Goal: Task Accomplishment & Management: Manage account settings

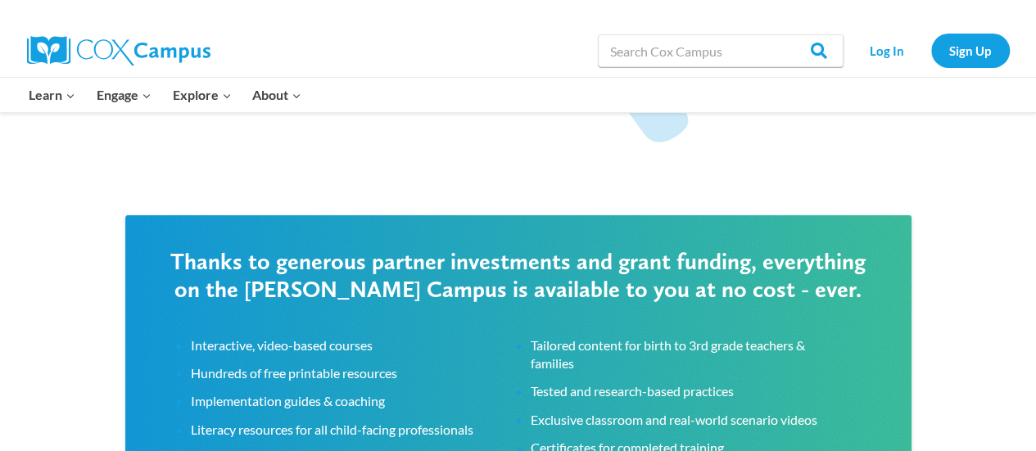
scroll to position [2461, 0]
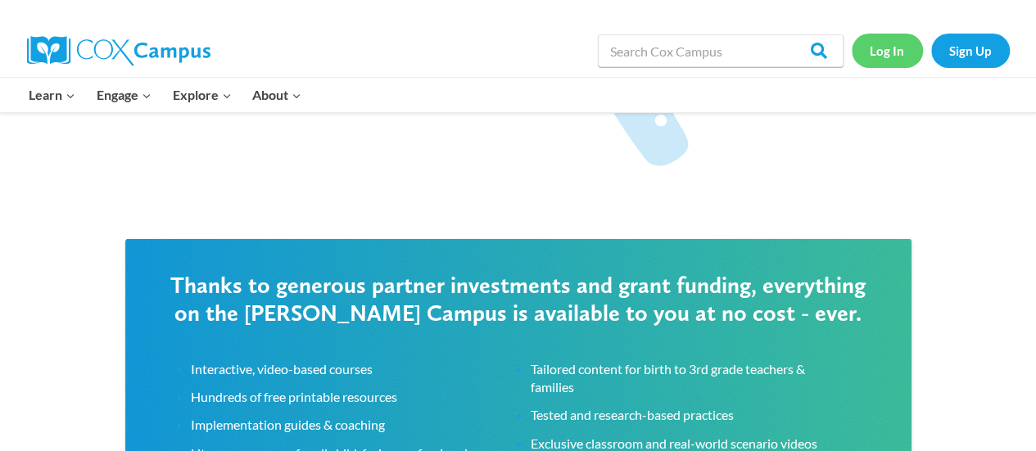
click at [887, 39] on link "Log In" at bounding box center [887, 51] width 71 height 34
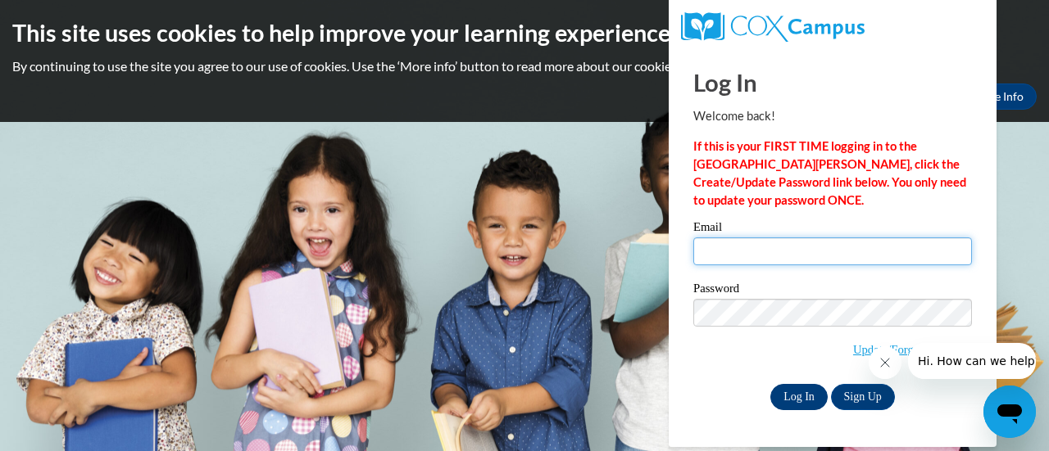
type input "jremo@kippatl.org"
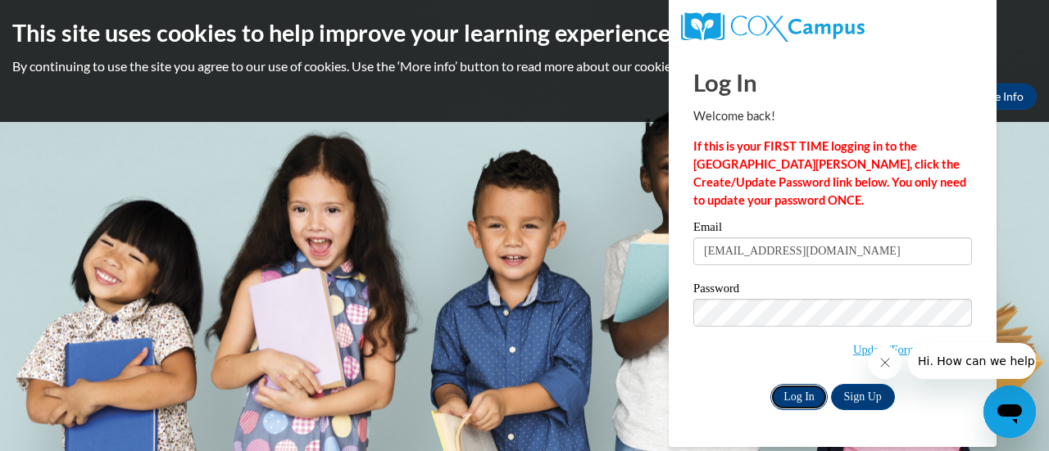
click at [790, 391] on input "Log In" at bounding box center [798, 397] width 57 height 26
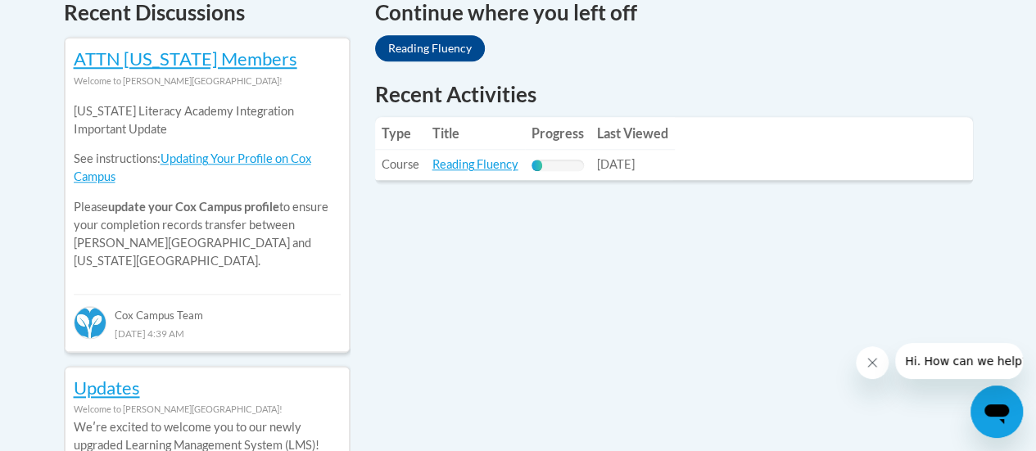
scroll to position [731, 0]
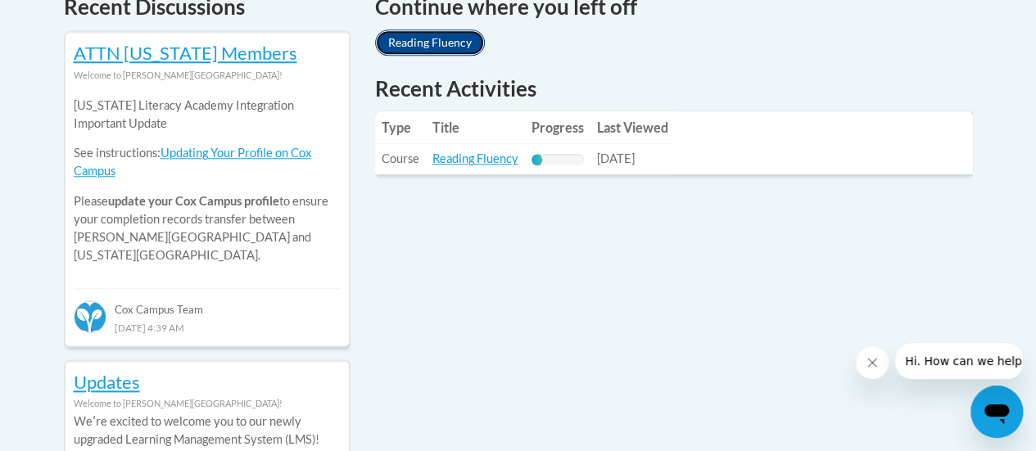
click at [432, 30] on link "Reading Fluency" at bounding box center [430, 42] width 110 height 26
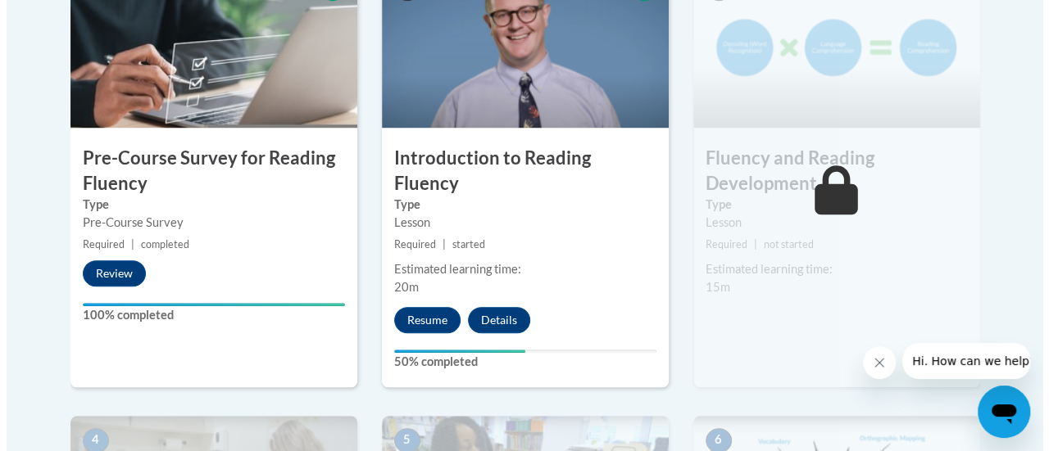
scroll to position [581, 0]
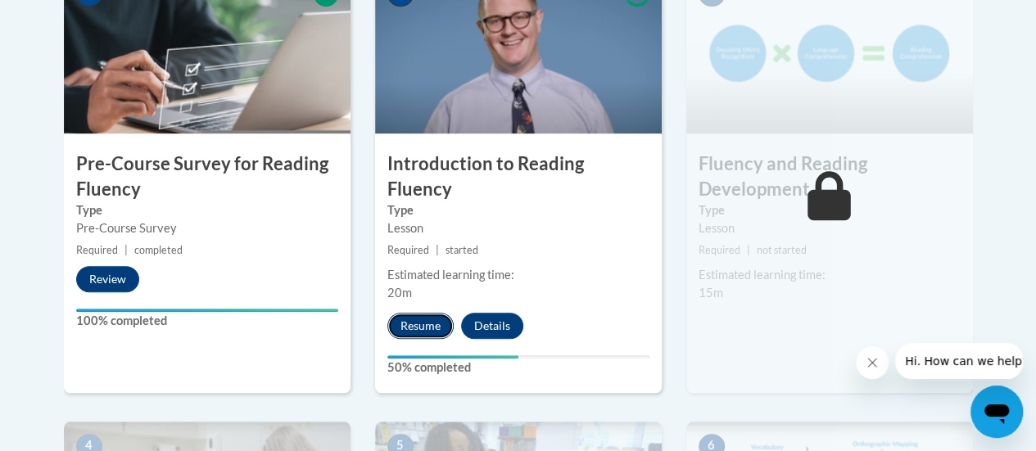
click at [422, 313] on button "Resume" at bounding box center [421, 326] width 66 height 26
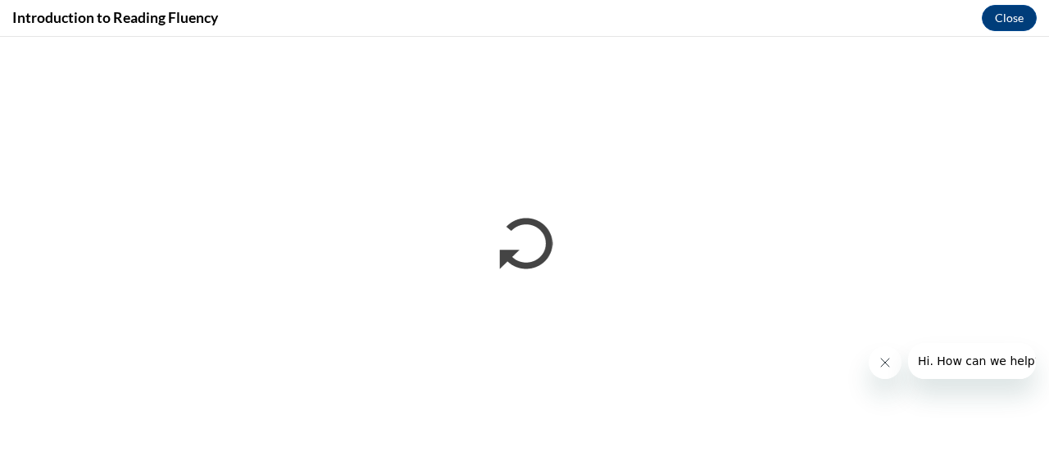
scroll to position [0, 0]
